Goal: Information Seeking & Learning: Learn about a topic

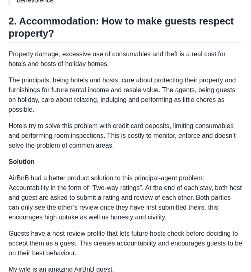
scroll to position [675, 0]
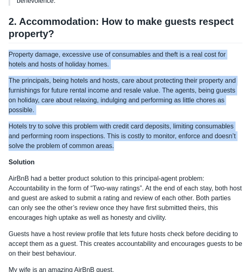
copy div "Property damage, excessive use of consumables and theft is a real cost for hote…"
drag, startPoint x: 10, startPoint y: 44, endPoint x: 115, endPoint y: 137, distance: 140.2
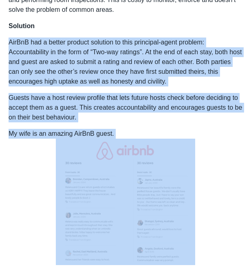
scroll to position [895, 0]
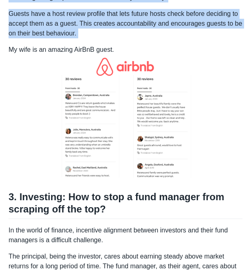
copy div "AirBnB had a better product solution to this principal-agent problem: Accountab…"
drag, startPoint x: 10, startPoint y: 166, endPoint x: 106, endPoint y: 54, distance: 148.4
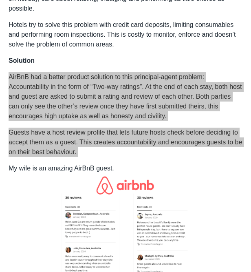
scroll to position [776, 0]
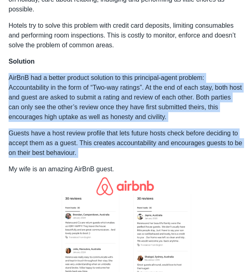
click at [186, 129] on p "Guests have a host review profile that lets future hosts check before deciding …" at bounding box center [126, 143] width 234 height 29
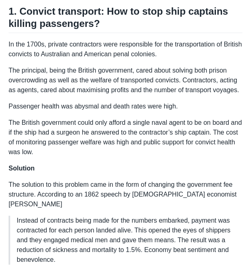
scroll to position [415, 0]
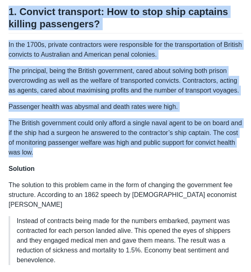
copy div "1. Convict transport: How to stop ship captains killing passengers? In the 1700…"
drag, startPoint x: 9, startPoint y: 11, endPoint x: 55, endPoint y: 152, distance: 148.5
click at [117, 105] on p "Passenger health was abysmal and death rates were high." at bounding box center [126, 107] width 234 height 10
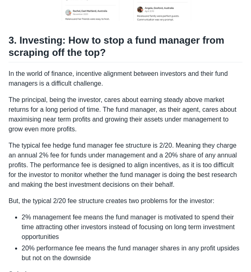
scroll to position [1062, 0]
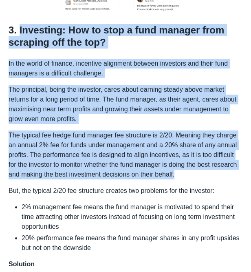
copy div "Investing: How to stop a fund manager from scraping off the top? In the world o…"
drag, startPoint x: 19, startPoint y: 18, endPoint x: 175, endPoint y: 162, distance: 212.2
click at [175, 162] on div "The principal-agent problem is an economic theory explaining why someone would …" at bounding box center [126, 166] width 234 height 2178
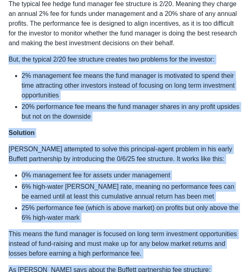
scroll to position [1200, 0]
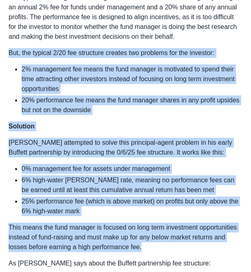
copy div "But, the typical 2/20 fee structure creates two problems for the investor: 2% m…"
drag, startPoint x: 9, startPoint y: 49, endPoint x: 140, endPoint y: 238, distance: 230.7
click at [140, 238] on div "The principal-agent problem is an economic theory explaining why someone would …" at bounding box center [126, 29] width 234 height 2178
click at [88, 200] on li "25% performance fee (which is above market) on profits but only above the 6% hi…" at bounding box center [132, 207] width 221 height 20
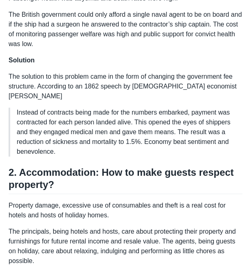
scroll to position [523, 0]
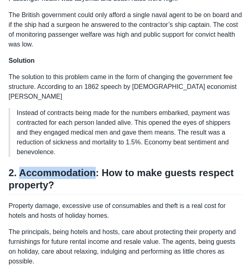
copy h2 "Accommodation"
drag, startPoint x: 21, startPoint y: 163, endPoint x: 91, endPoint y: 166, distance: 70.2
click at [91, 167] on h2 "2. Accommodation: How to make guests respect property?" at bounding box center [126, 181] width 234 height 28
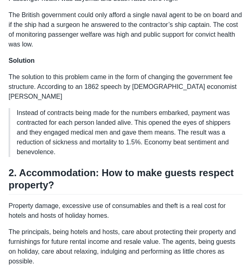
click at [67, 210] on p "Property damage, excessive use of consumables and theft is a real cost for hote…" at bounding box center [126, 211] width 234 height 20
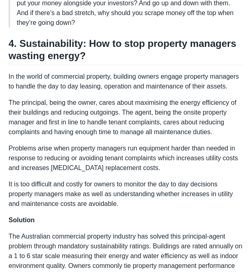
scroll to position [1501, 0]
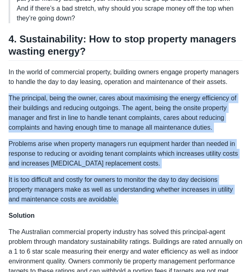
copy div "The principal, being the owner, cares about maximising the energy efficiency of…"
drag, startPoint x: 9, startPoint y: 88, endPoint x: 122, endPoint y: 188, distance: 151.2
click at [123, 175] on p "It is too difficult and costly for owners to monitor the day to day decisions p…" at bounding box center [126, 189] width 234 height 29
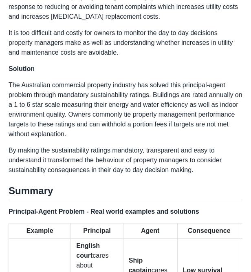
scroll to position [1650, 0]
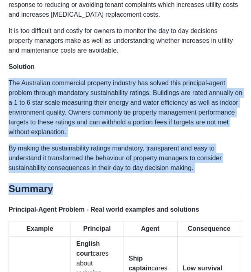
copy div "The Australian commercial property industry has solved this principal-agent pro…"
drag, startPoint x: 7, startPoint y: 71, endPoint x: 197, endPoint y: 169, distance: 213.9
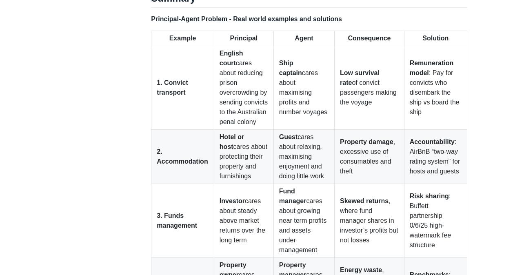
scroll to position [1573, 0]
copy td "excessive use of consumables and theft"
drag, startPoint x: 346, startPoint y: 125, endPoint x: 366, endPoint y: 148, distance: 30.9
click at [251, 148] on td "Property damage , excessive use of consumables and theft" at bounding box center [370, 156] width 70 height 54
click at [251, 129] on td "Property damage , excessive use of consumables and theft" at bounding box center [370, 156] width 70 height 54
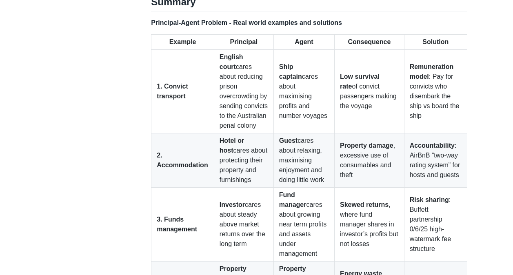
scroll to position [1569, 0]
